Goal: Task Accomplishment & Management: Use online tool/utility

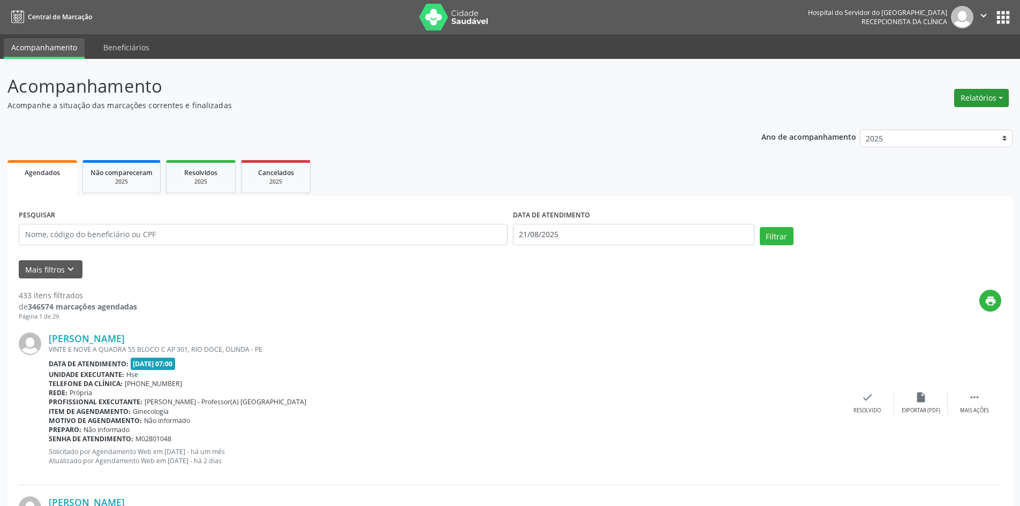
click at [975, 96] on button "Relatórios" at bounding box center [981, 98] width 55 height 18
click at [943, 122] on link "Agendamentos" at bounding box center [951, 121] width 115 height 15
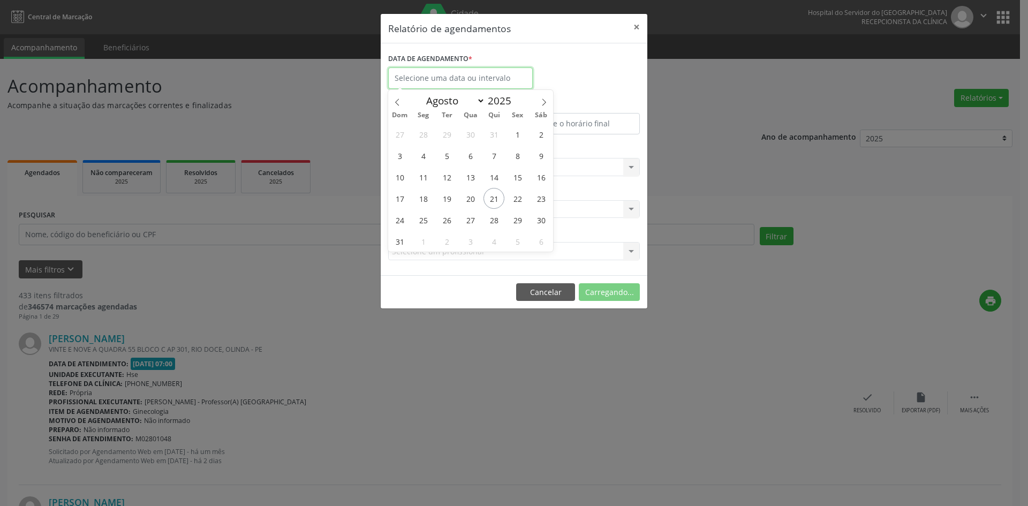
click at [454, 77] on input "text" at bounding box center [460, 77] width 145 height 21
click at [541, 101] on icon at bounding box center [543, 102] width 7 height 7
select select "8"
click at [427, 139] on span "1" at bounding box center [423, 134] width 21 height 21
type input "[DATE]"
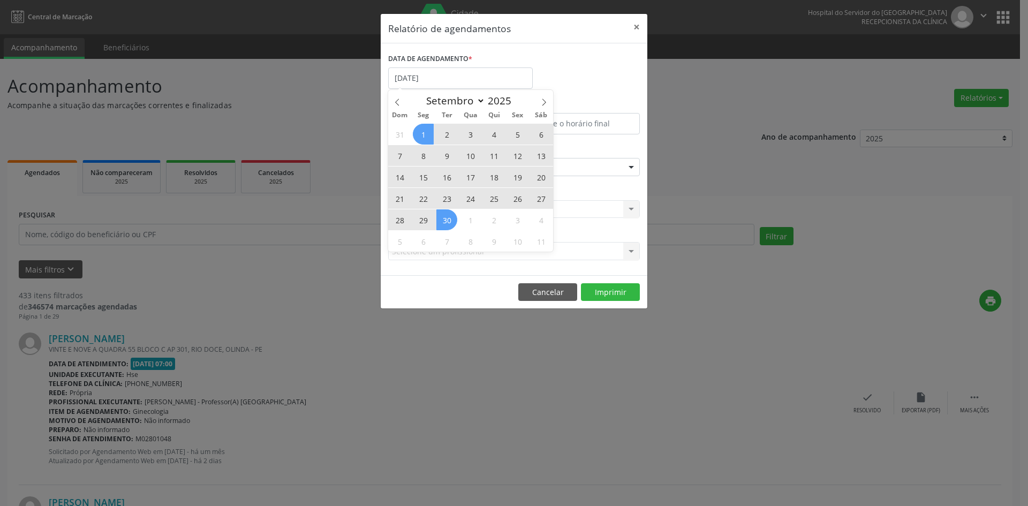
drag, startPoint x: 426, startPoint y: 134, endPoint x: 448, endPoint y: 217, distance: 85.8
click at [448, 217] on div "31 1 2 3 4 5 6 7 8 9 10 11 12 13 14 15 16 17 18 19 20 21 22 23 24 25 26 27 28 2…" at bounding box center [470, 187] width 165 height 128
click at [448, 217] on span "30" at bounding box center [446, 219] width 21 height 21
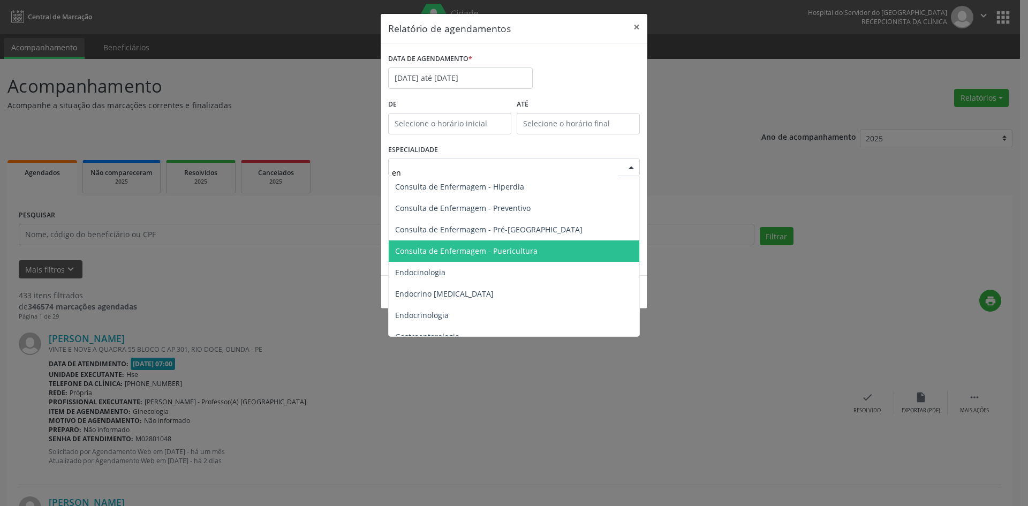
type input "end"
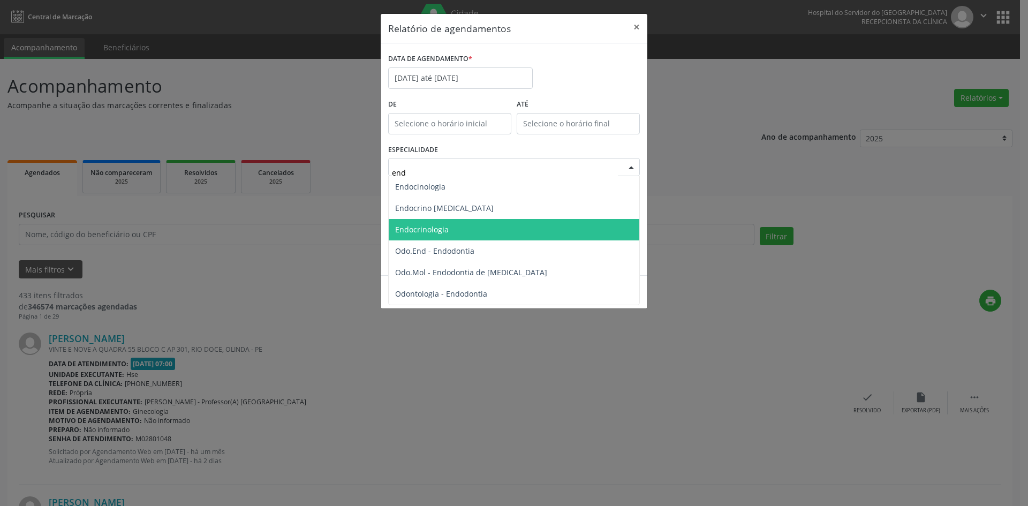
click at [439, 229] on span "Endocrinologia" at bounding box center [422, 229] width 54 height 10
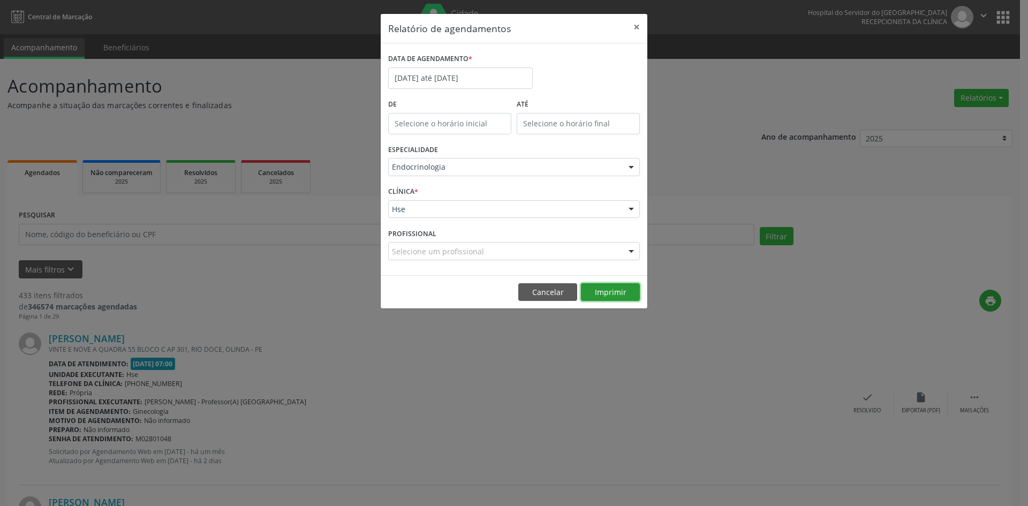
click at [609, 292] on button "Imprimir" at bounding box center [610, 292] width 59 height 18
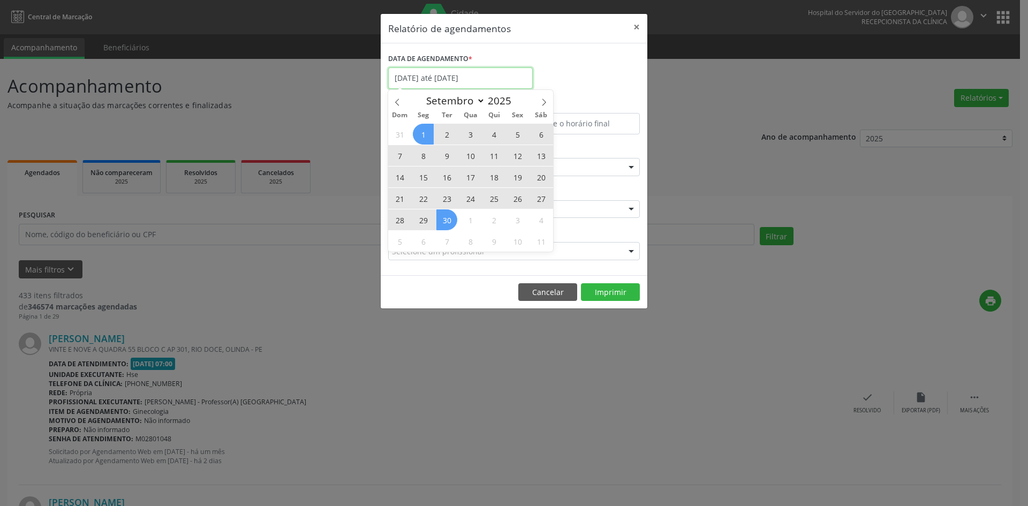
click at [465, 79] on input "[DATE] até [DATE]" at bounding box center [460, 77] width 145 height 21
click at [543, 101] on icon at bounding box center [543, 102] width 7 height 7
select select "9"
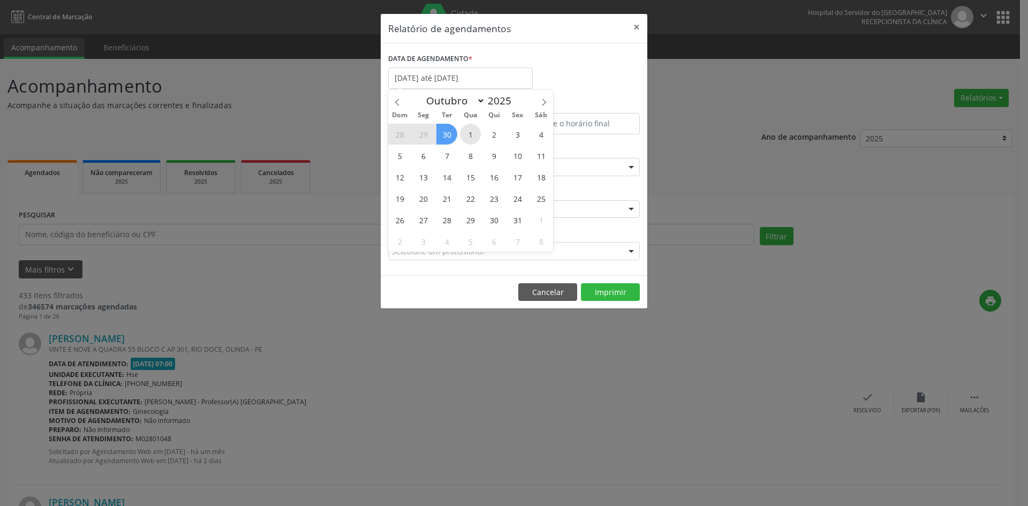
click at [471, 132] on span "1" at bounding box center [470, 134] width 21 height 21
type input "[DATE]"
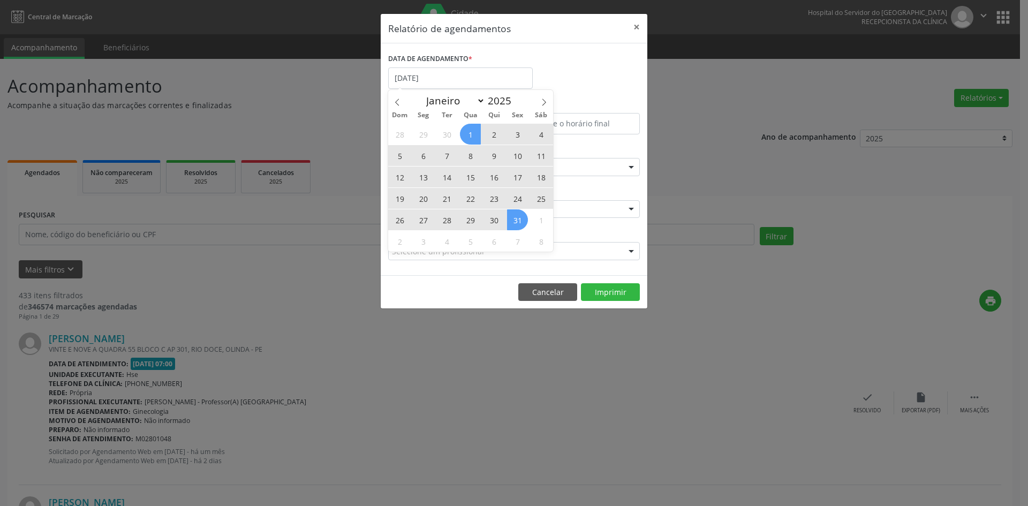
drag, startPoint x: 471, startPoint y: 132, endPoint x: 517, endPoint y: 218, distance: 97.7
click at [517, 218] on div "28 29 30 1 2 3 4 5 6 7 8 9 10 11 12 13 14 15 16 17 18 19 20 21 22 23 24 25 26 2…" at bounding box center [470, 187] width 165 height 128
click at [517, 218] on span "31" at bounding box center [517, 219] width 21 height 21
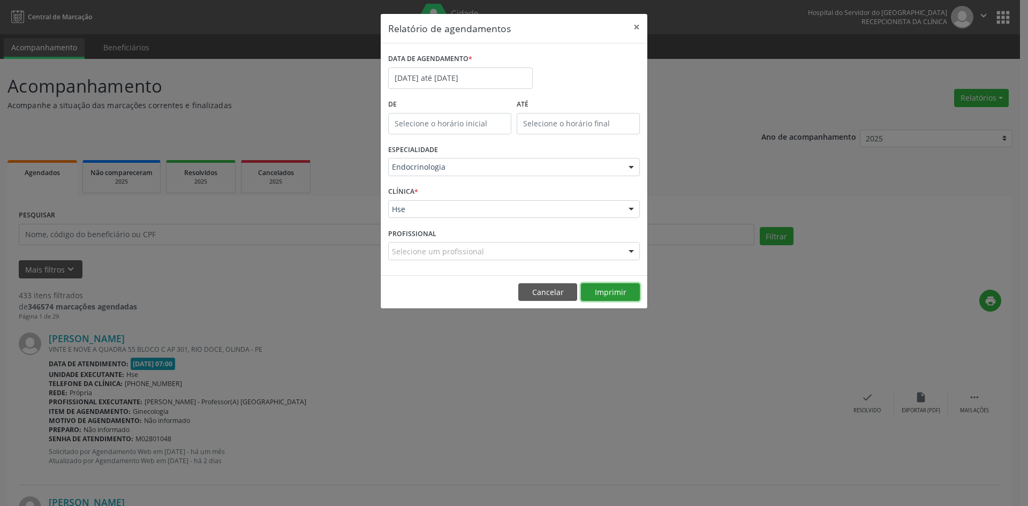
click at [611, 291] on button "Imprimir" at bounding box center [610, 292] width 59 height 18
